Goal: Find specific page/section: Find specific page/section

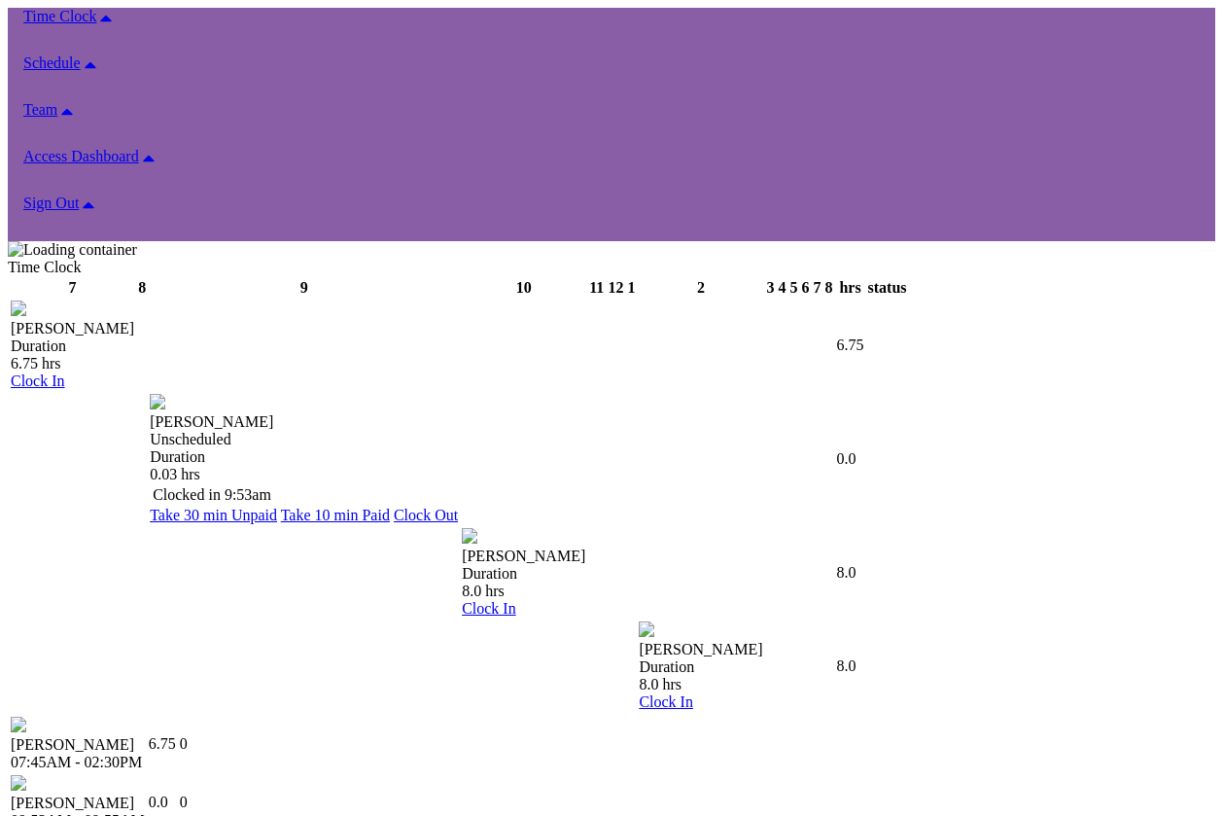
click at [87, 46] on div "Time Clock" at bounding box center [611, 31] width 1176 height 47
click at [666, 696] on div "Time Clock 7 8 9 10 11 12 1 2 3 4 5 6 7 8 hrs status Staci prickett Duration 6.…" at bounding box center [611, 604] width 1207 height 690
